Goal: Answer question/provide support: Answer question/provide support

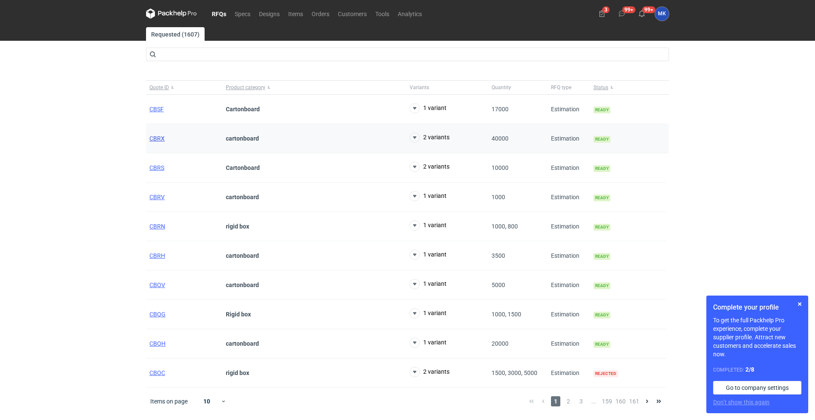
click at [159, 137] on span "CBRX" at bounding box center [156, 138] width 15 height 7
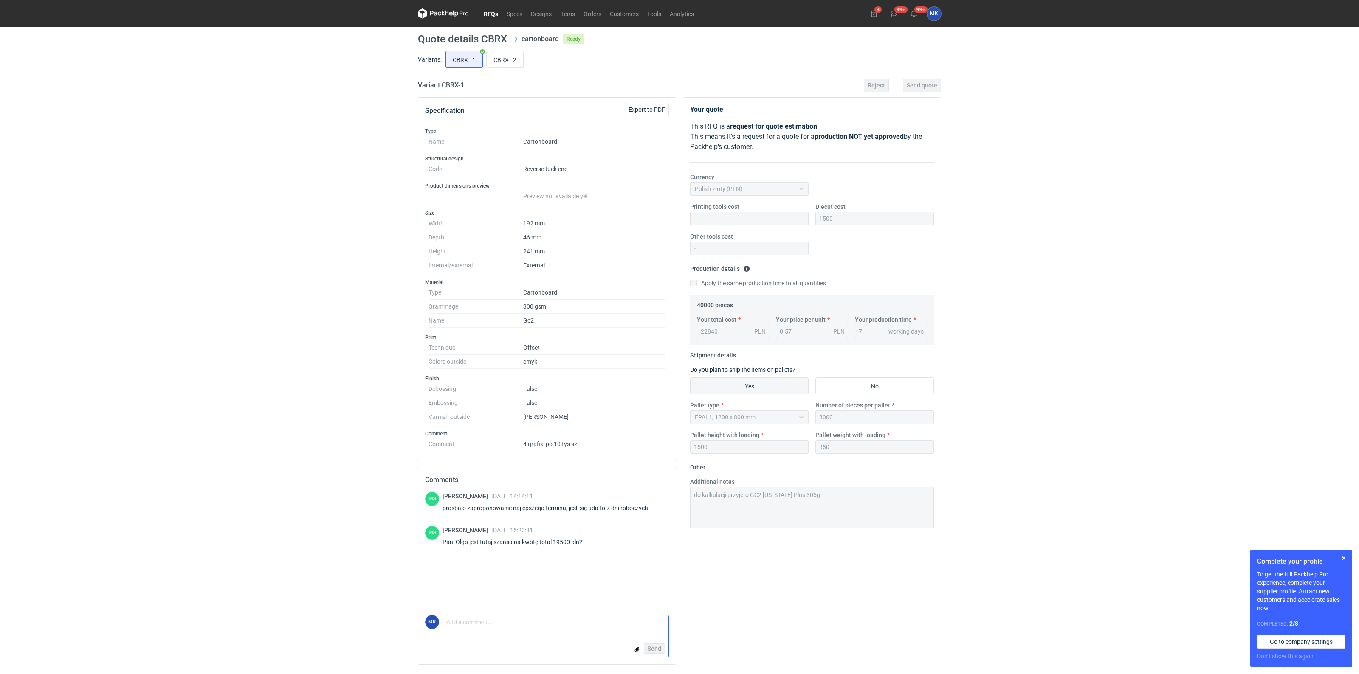
click at [566, 420] on textarea "Comment message" at bounding box center [555, 625] width 225 height 18
type textarea "Z"
click at [504, 420] on textarea "Żeby zbliżyć się do tej kwoty musielibyśmy obniżyć koszt surowca o 1 zł/kg, żeb…" at bounding box center [555, 617] width 225 height 32
click at [507, 420] on textarea "Żeby zbliżyć się do tej kwoty musielibyśmy obniżyć koszt surowca o 1 zł/kg, żeb…" at bounding box center [555, 617] width 225 height 32
type textarea "Żeby zbliżyć się do tej kwoty musielibyśmy obniżyć koszt surowca o 1 zł/kg, żeb…"
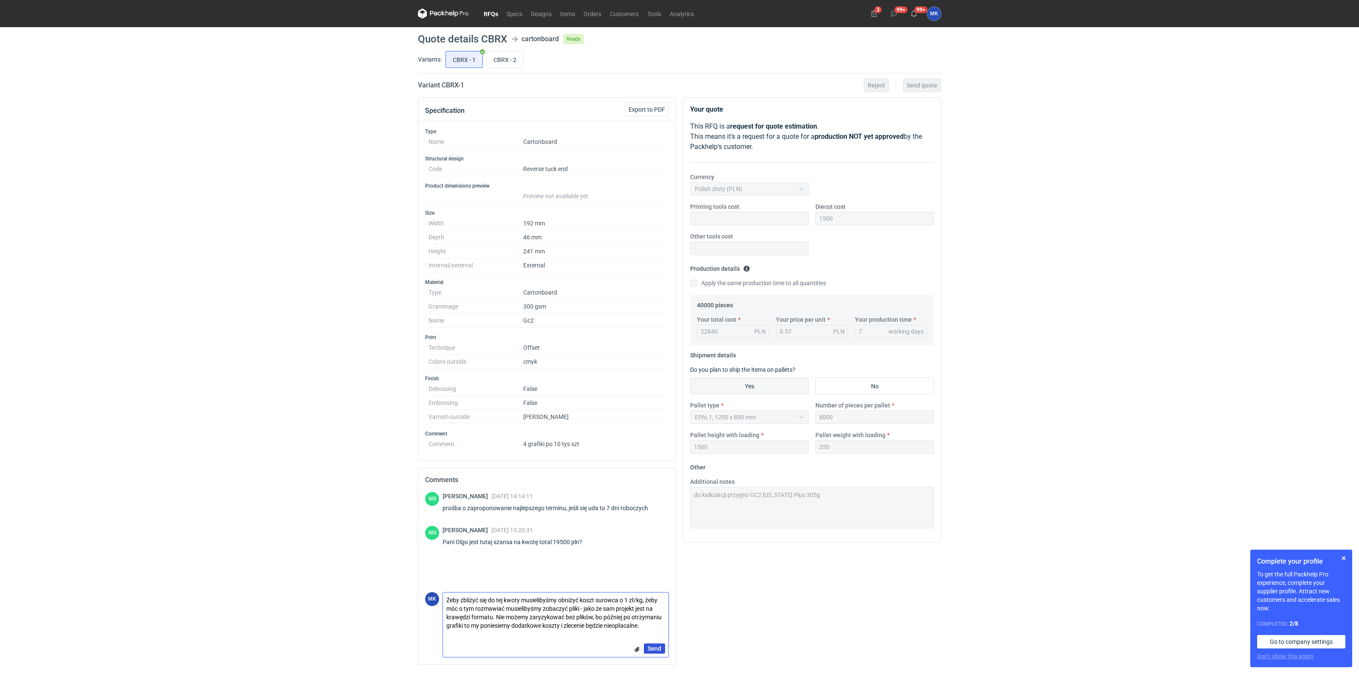
click at [654, 420] on span "Send" at bounding box center [655, 649] width 14 height 6
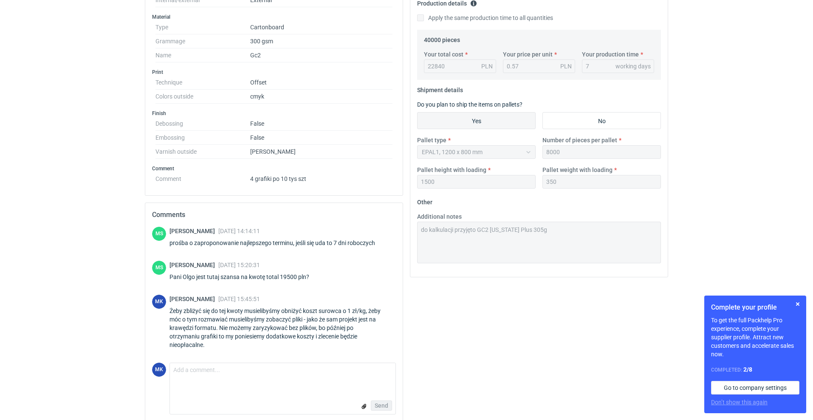
scroll to position [274, 0]
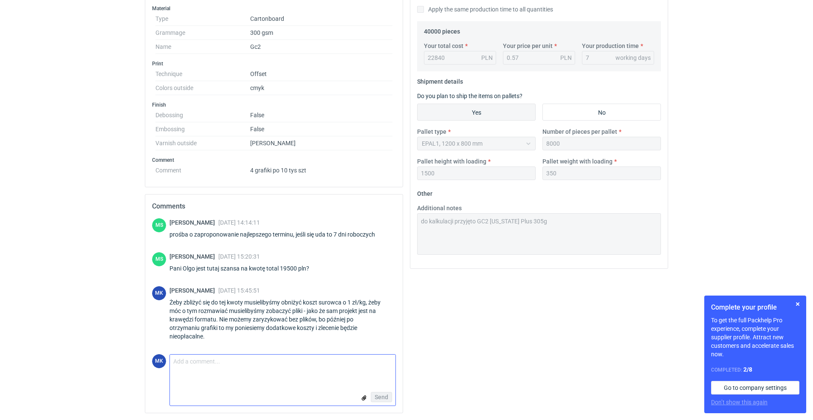
click at [290, 376] on textarea "Comment message" at bounding box center [282, 368] width 225 height 27
click at [202, 362] on textarea "Przy czym obniżenie kosztu surowca o 1zł/kg jest możliwy tylko przy przejściu n…" at bounding box center [282, 368] width 225 height 27
click at [265, 369] on textarea "Przy czym obniżenie kosztu surowca o 1zł/kg jest możliwy tylko przy przejściu n…" at bounding box center [282, 368] width 225 height 27
click at [201, 360] on textarea "Przy czym obniżenie kosztu surowca o 1zł/kg jest możliwy tylko przy przejściu n…" at bounding box center [282, 368] width 225 height 27
click at [258, 374] on textarea "Przy czym obniżenie kosztu surowca o 1zł/kg jest możliwy tylko przy przejściu n…" at bounding box center [282, 368] width 225 height 27
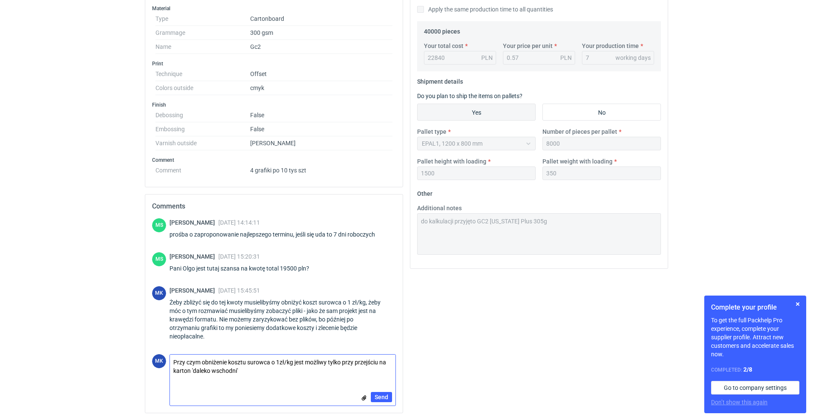
click at [294, 375] on textarea "Przy czym obniżenie kosztu surowca o 1zł/kg jest możliwy tylko przy przejściu n…" at bounding box center [282, 368] width 225 height 27
type textarea "Przy czym obniżenie kosztu surowca o 1zł/kg jest możliwy tylko przy przejściu n…"
click at [385, 400] on span "Send" at bounding box center [382, 397] width 14 height 6
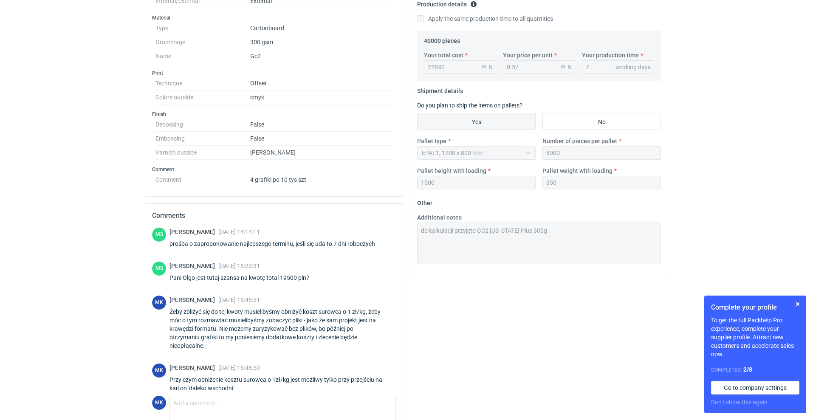
scroll to position [10, 0]
